Goal: Task Accomplishment & Management: Manage account settings

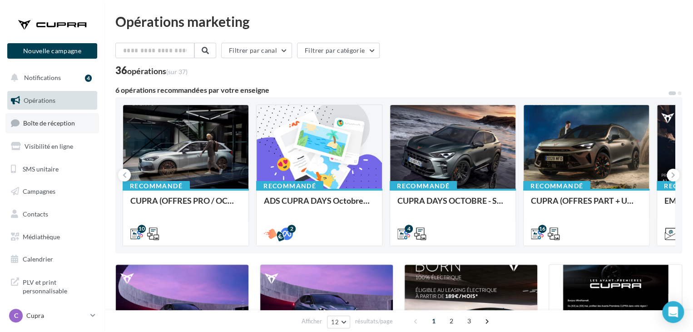
click at [53, 128] on link "Boîte de réception" at bounding box center [52, 123] width 94 height 20
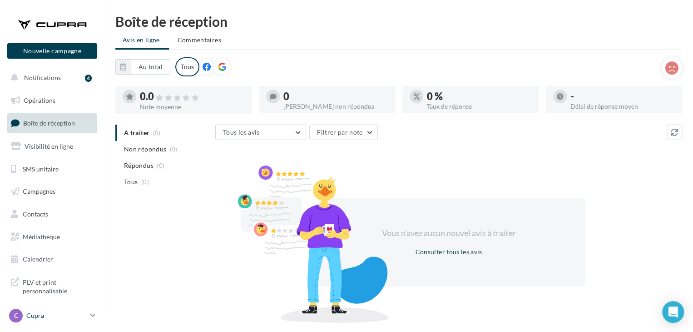
click at [55, 317] on p "Cupra" at bounding box center [56, 315] width 60 height 9
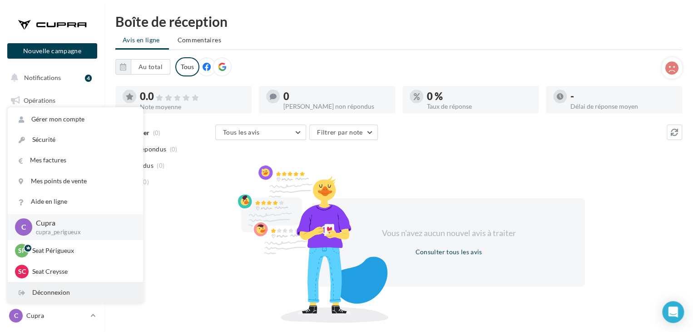
click at [60, 288] on div "Déconnexion" at bounding box center [75, 292] width 135 height 20
